Goal: Task Accomplishment & Management: Manage account settings

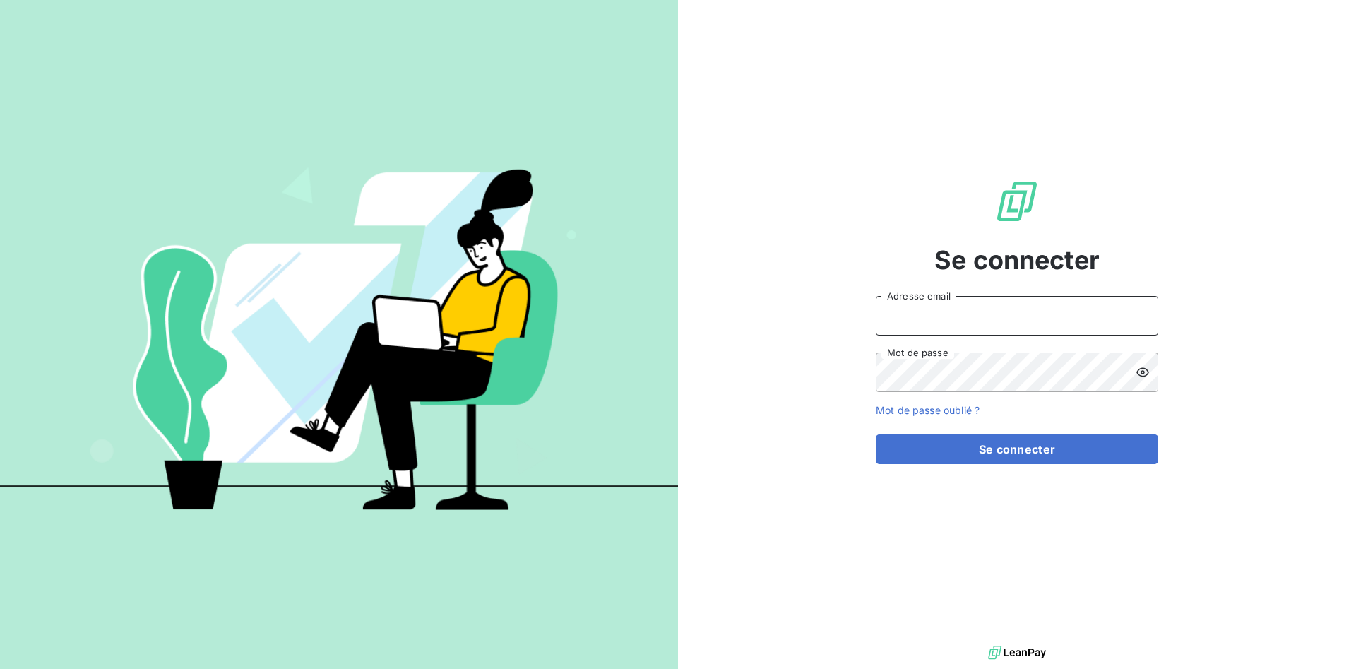
click at [941, 323] on input "Adresse email" at bounding box center [1017, 316] width 283 height 40
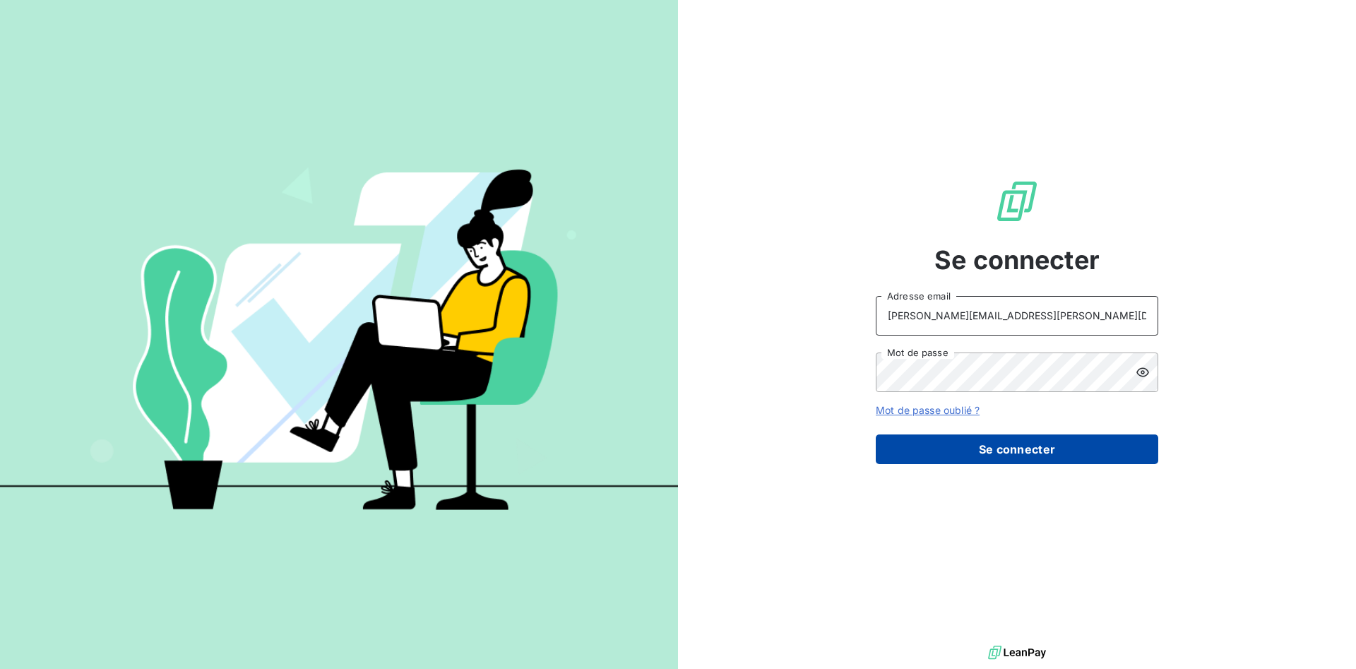
type input "[PERSON_NAME][EMAIL_ADDRESS][PERSON_NAME][DOMAIN_NAME]"
click at [1015, 440] on button "Se connecter" at bounding box center [1017, 449] width 283 height 30
click at [1017, 444] on button "Se connecter" at bounding box center [1017, 449] width 283 height 30
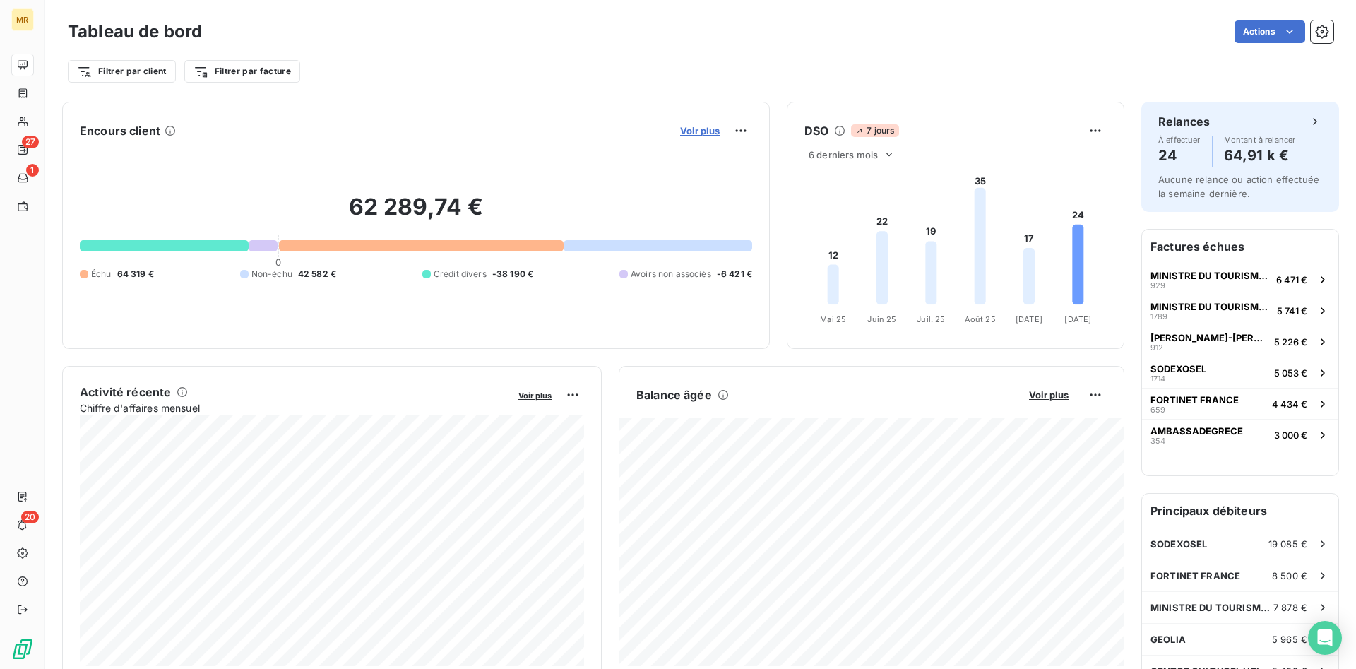
click at [700, 128] on span "Voir plus" at bounding box center [700, 130] width 40 height 11
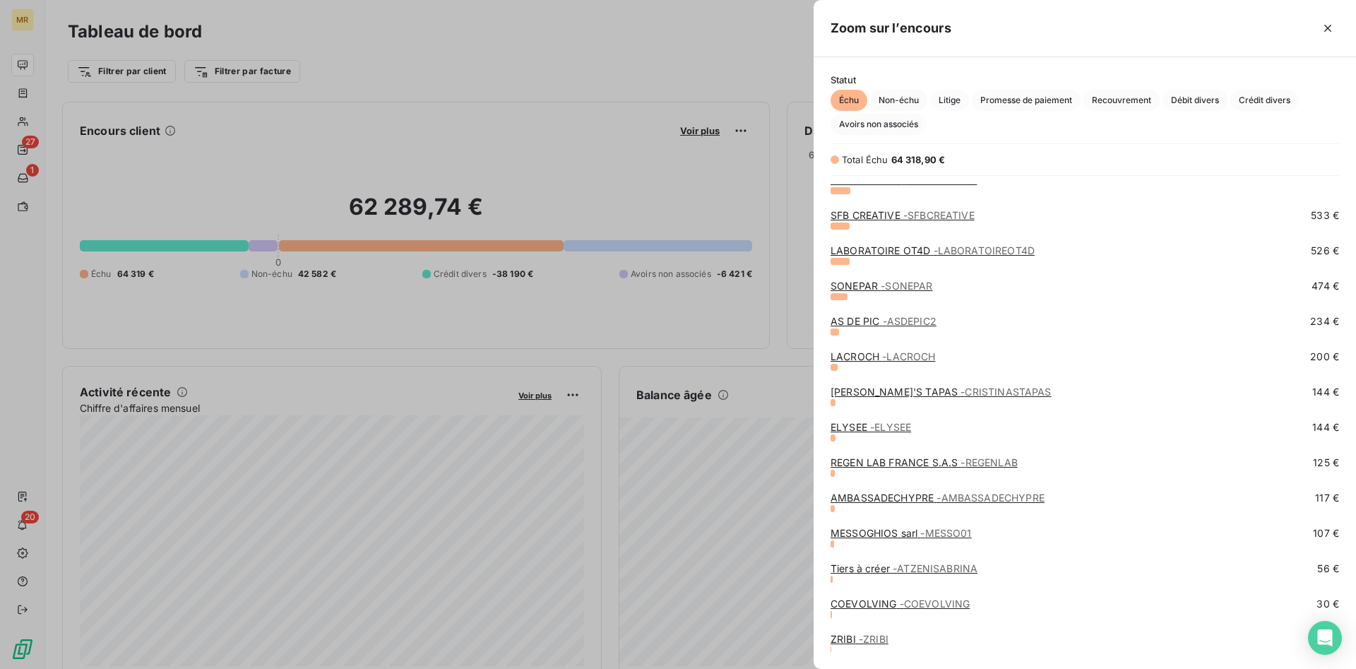
scroll to position [609, 0]
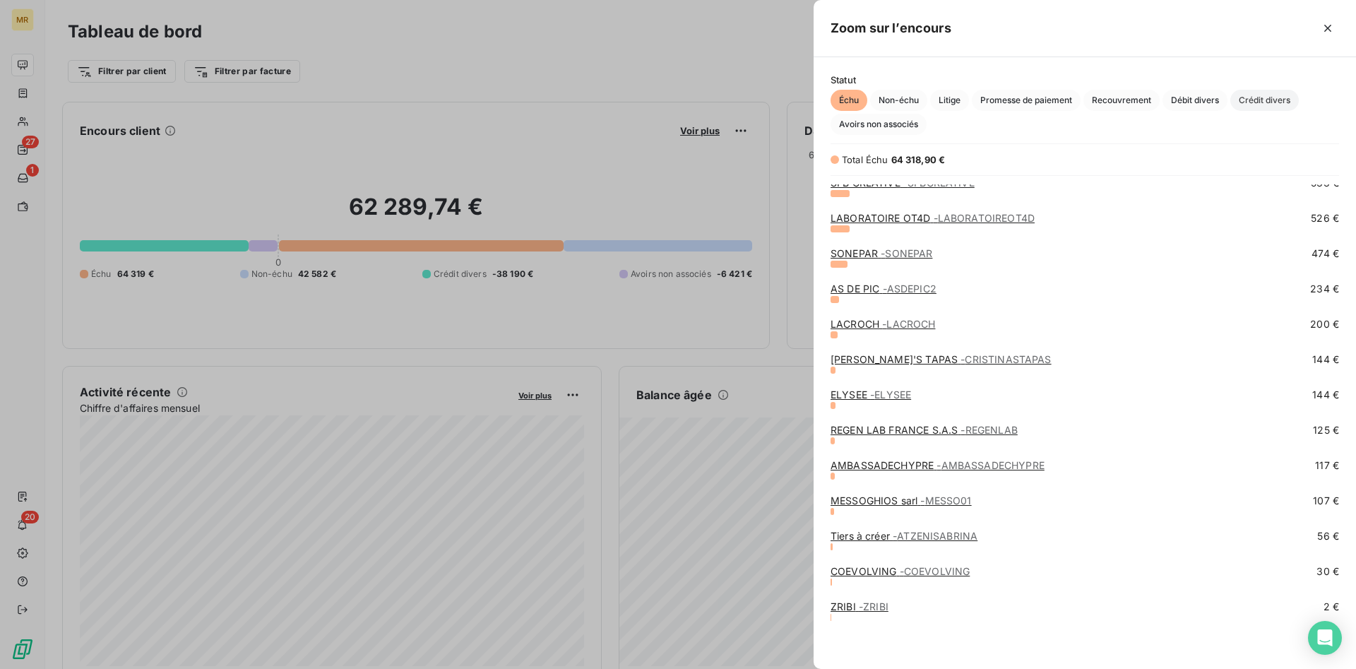
click at [1268, 100] on span "Crédit divers" at bounding box center [1264, 100] width 69 height 21
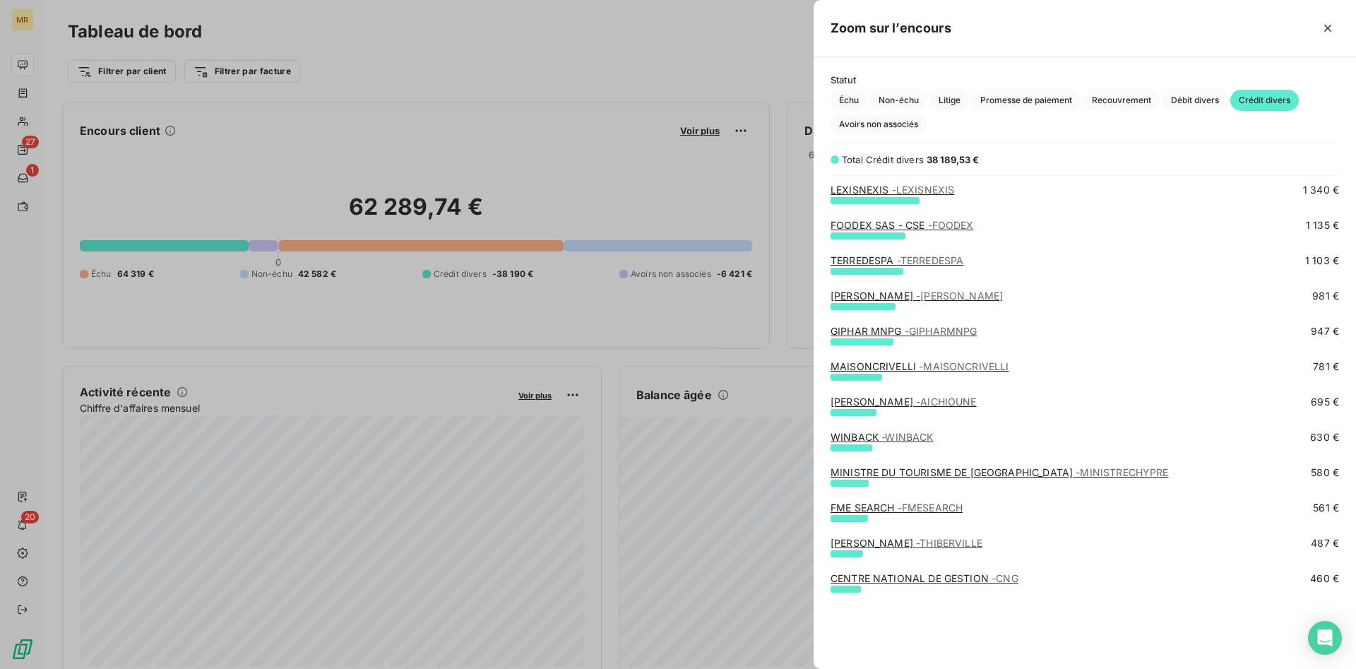
scroll to position [0, 0]
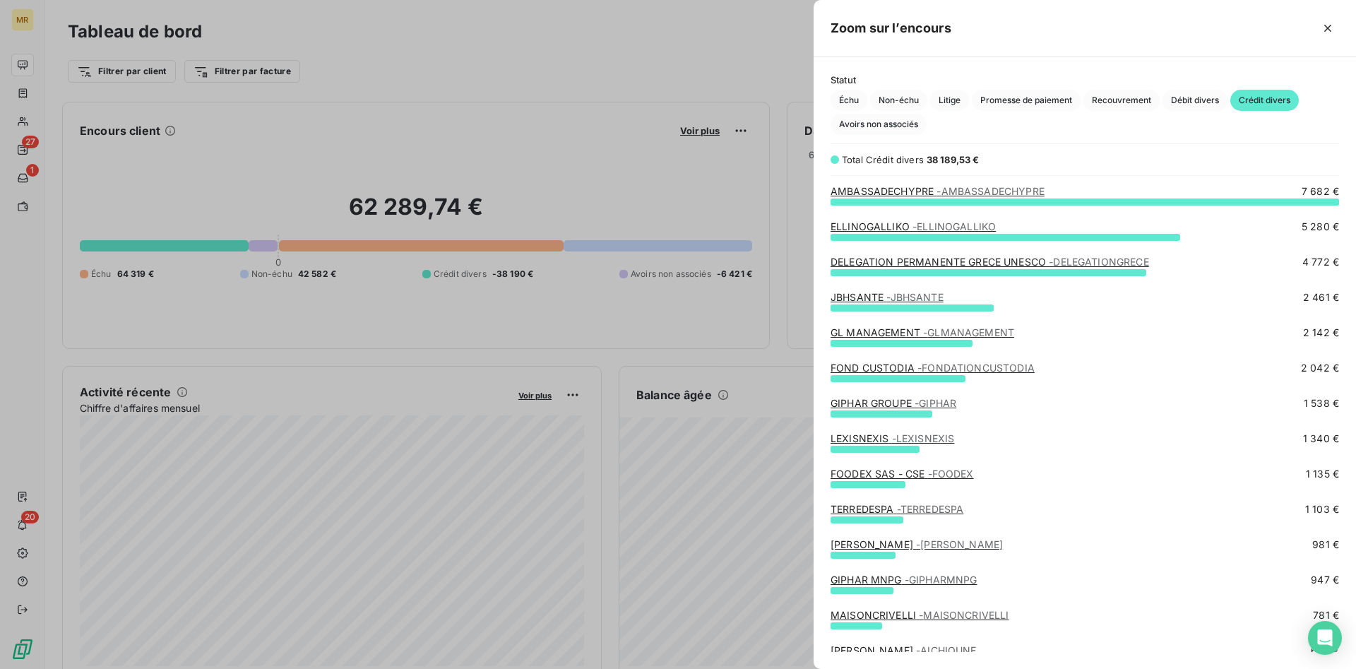
click at [763, 42] on div at bounding box center [678, 334] width 1356 height 669
